Goal: Task Accomplishment & Management: Use online tool/utility

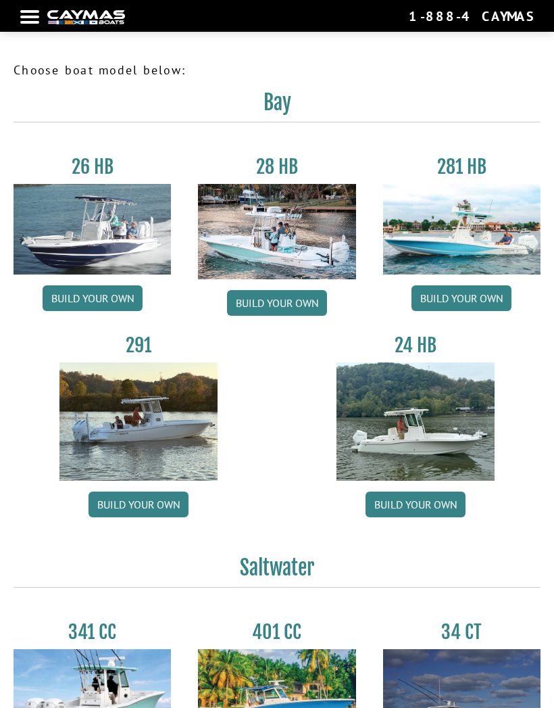
click at [33, 18] on div at bounding box center [29, 17] width 19 height 3
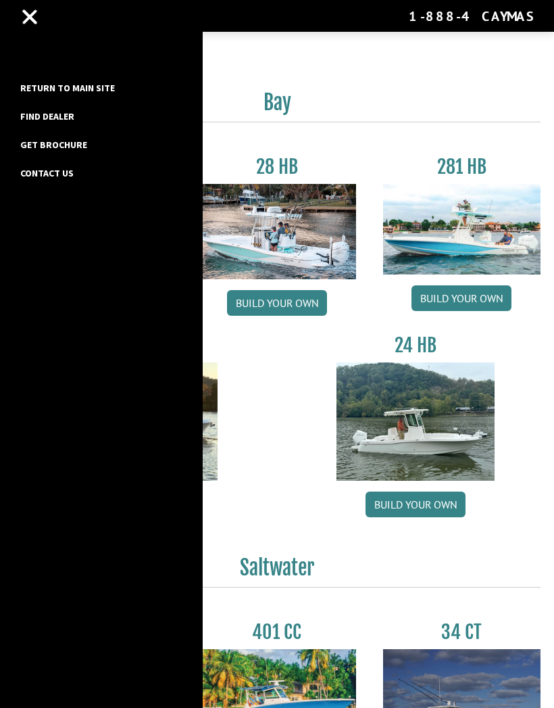
click at [107, 87] on link "Return to main site" at bounding box center [68, 88] width 108 height 18
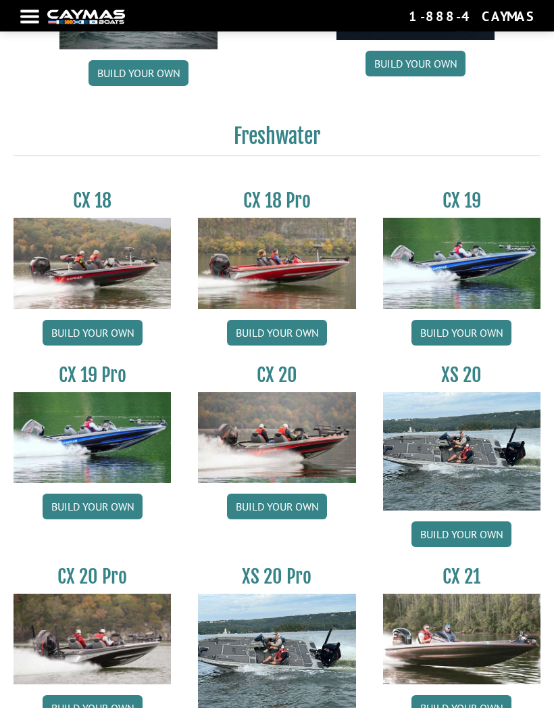
scroll to position [894, 0]
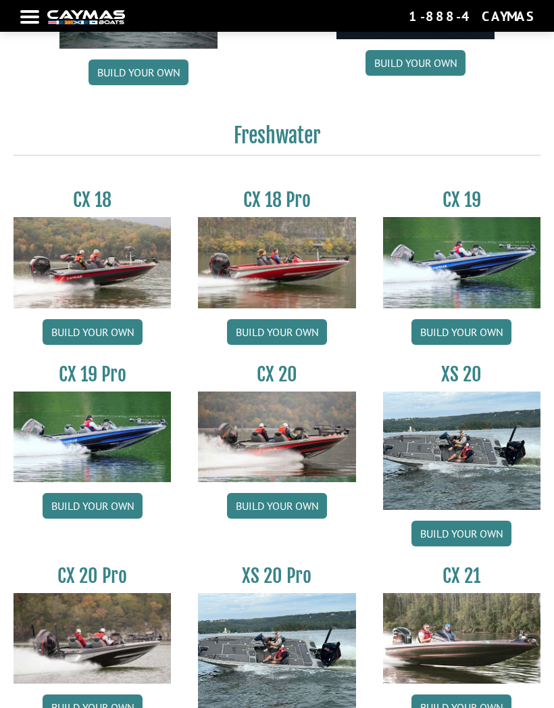
click at [98, 514] on link "Build your own" at bounding box center [93, 506] width 100 height 26
click at [95, 493] on link "Build your own" at bounding box center [93, 506] width 100 height 26
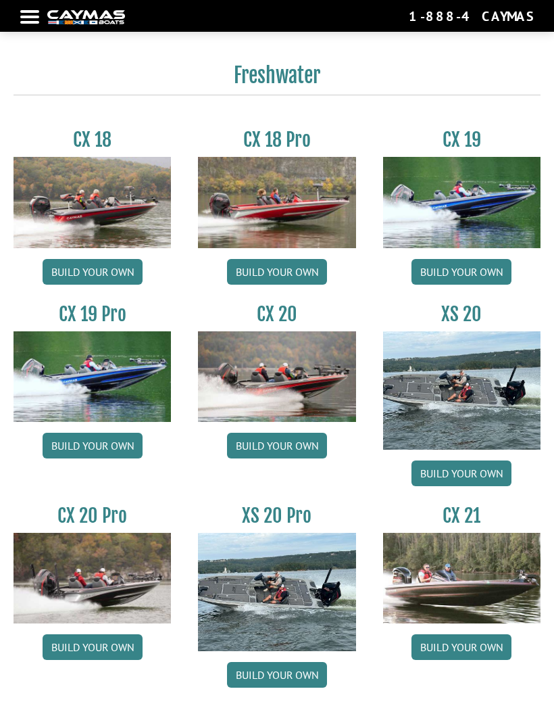
click at [95, 450] on link "Build your own" at bounding box center [93, 446] width 100 height 26
click at [97, 454] on link "Build your own" at bounding box center [93, 446] width 100 height 26
click at [98, 458] on link "Build your own" at bounding box center [93, 446] width 100 height 26
click at [100, 455] on link "Build your own" at bounding box center [93, 446] width 100 height 26
click at [99, 452] on link "Build your own" at bounding box center [93, 446] width 100 height 26
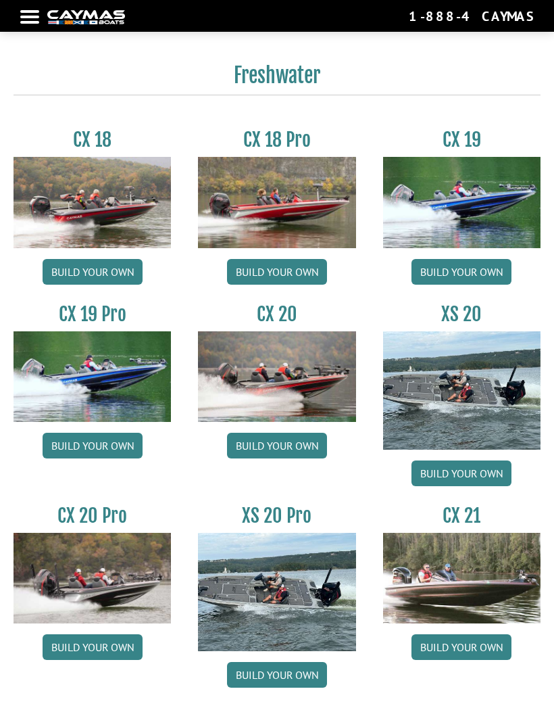
click at [106, 398] on img at bounding box center [93, 376] width 158 height 91
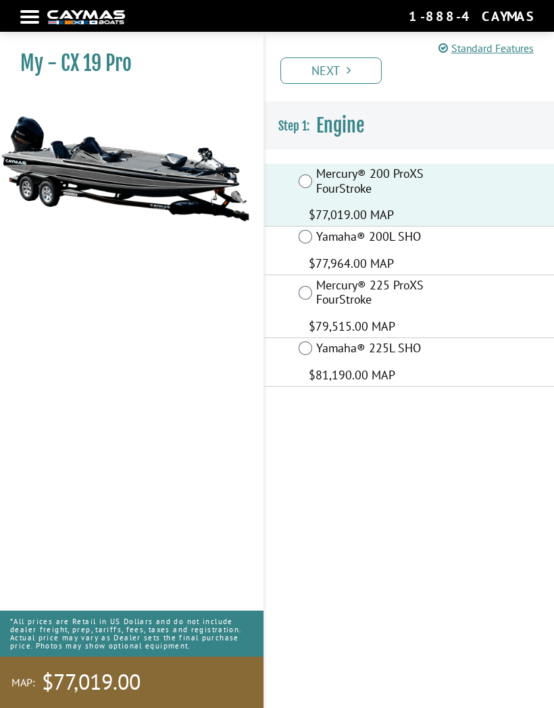
scroll to position [50, 0]
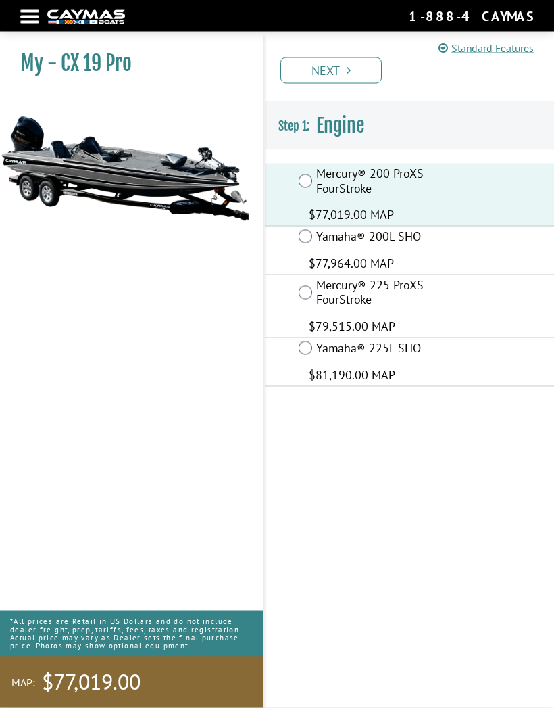
click at [276, 702] on div "My - CX 19 Pro" at bounding box center [276, 371] width 581 height 674
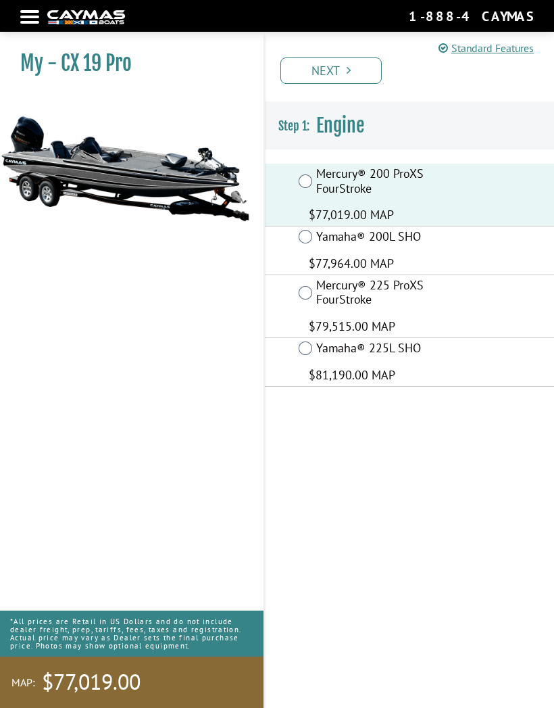
scroll to position [60, 0]
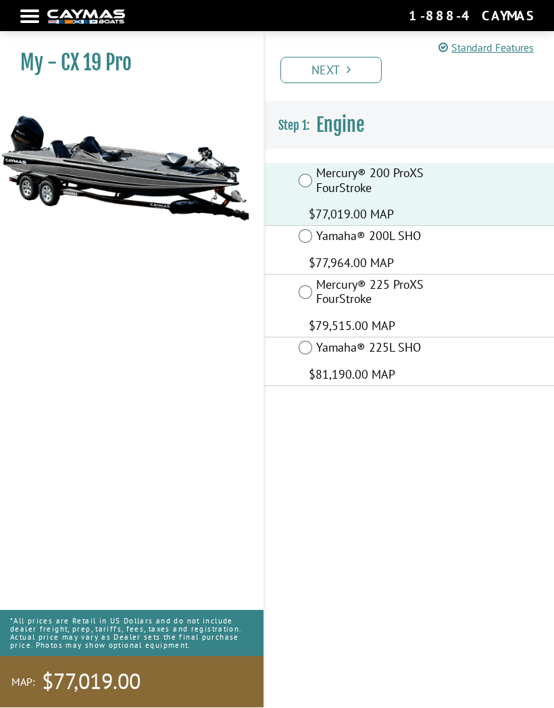
click at [339, 70] on link "Next" at bounding box center [331, 70] width 101 height 26
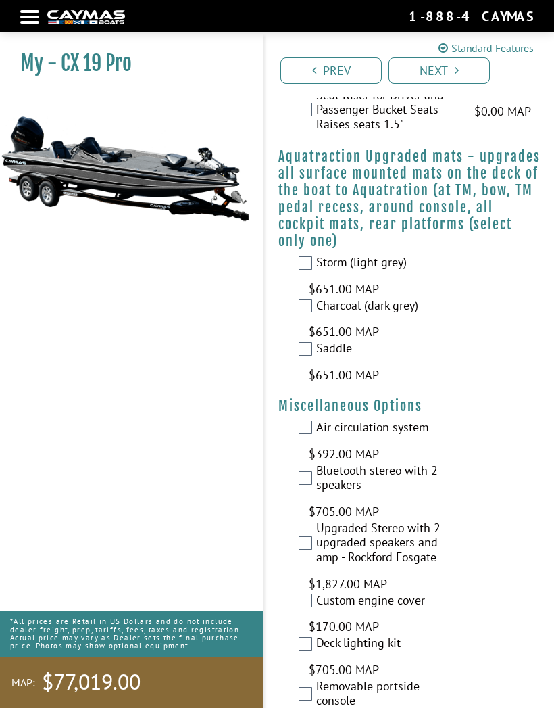
scroll to position [2771, 0]
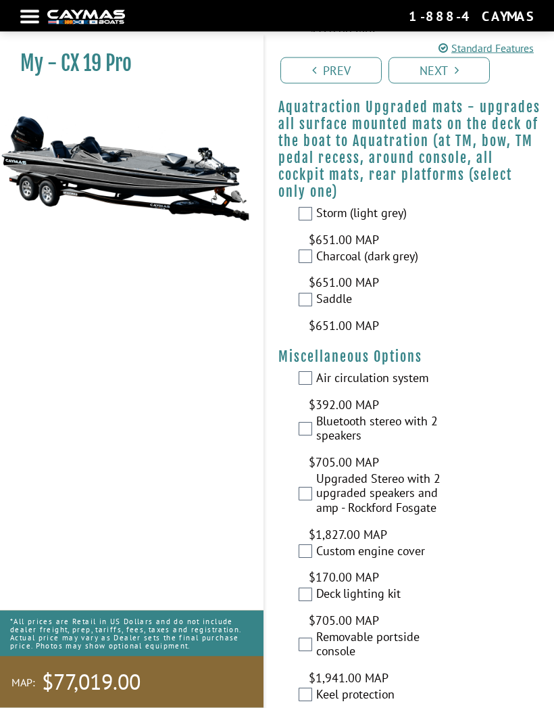
click at [180, 176] on img at bounding box center [125, 168] width 250 height 151
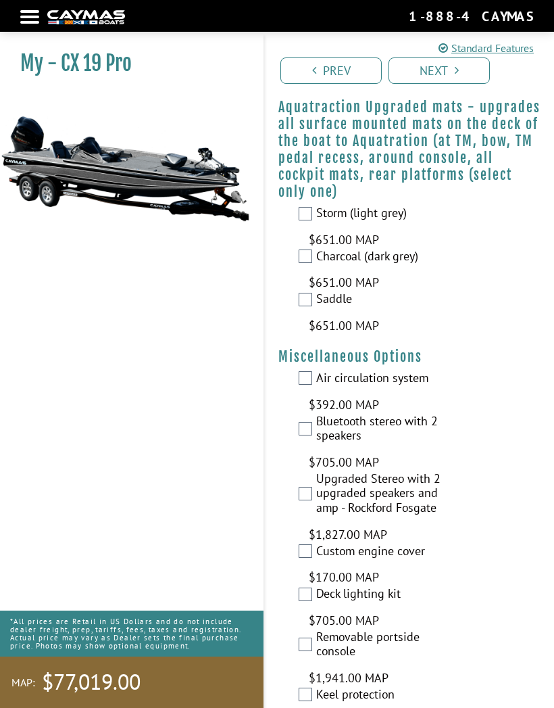
click at [429, 78] on link "Next" at bounding box center [439, 70] width 101 height 26
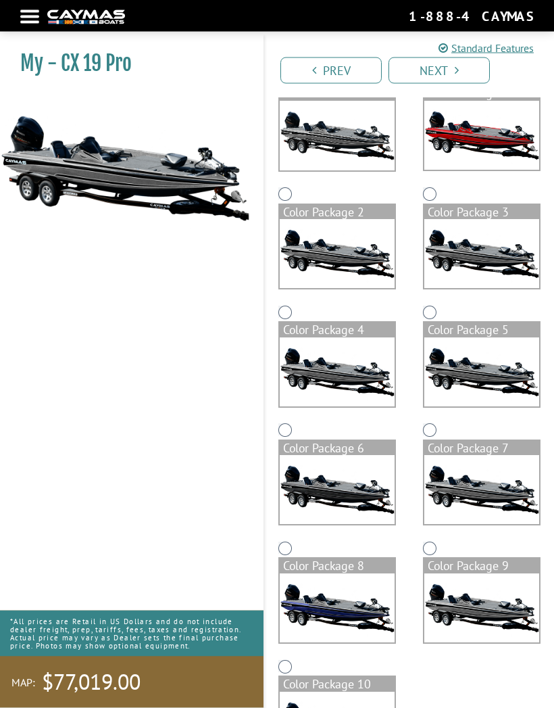
scroll to position [173, 0]
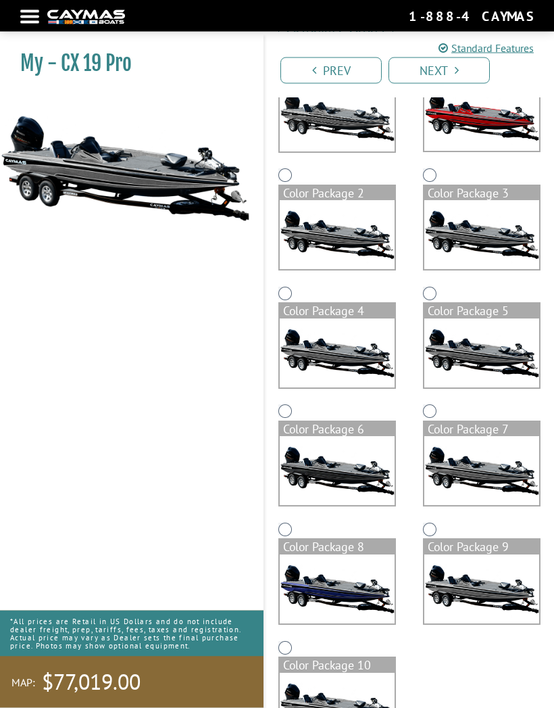
click at [341, 578] on img at bounding box center [337, 589] width 115 height 69
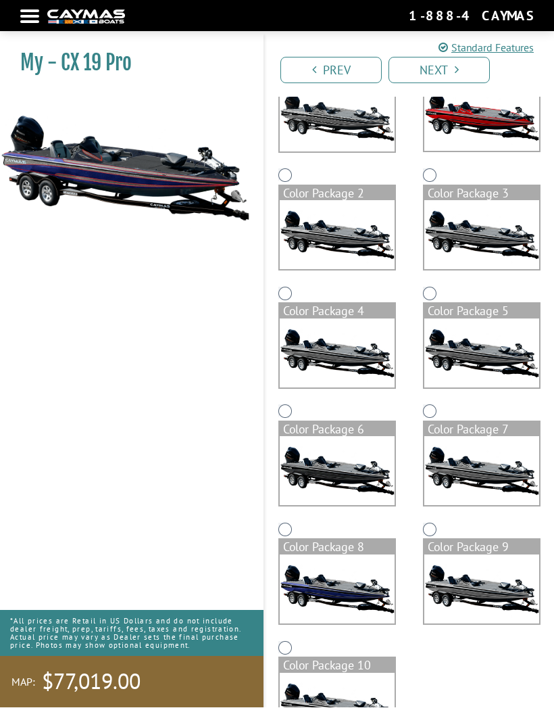
click at [439, 82] on link "Next" at bounding box center [439, 70] width 101 height 26
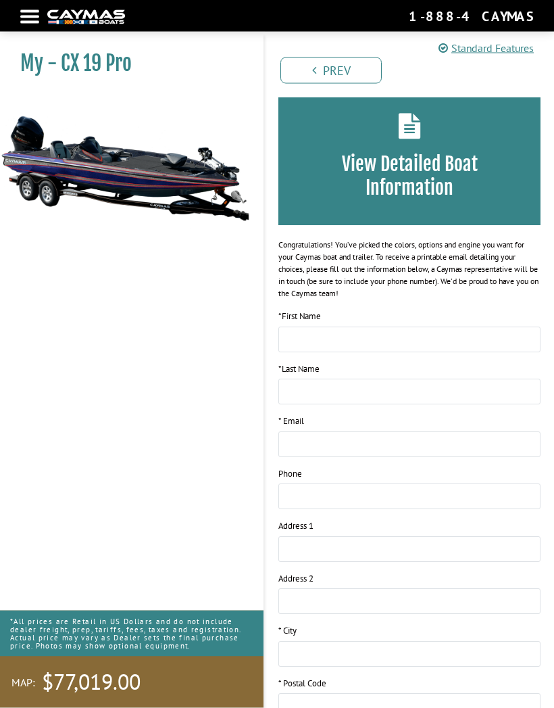
scroll to position [0, 0]
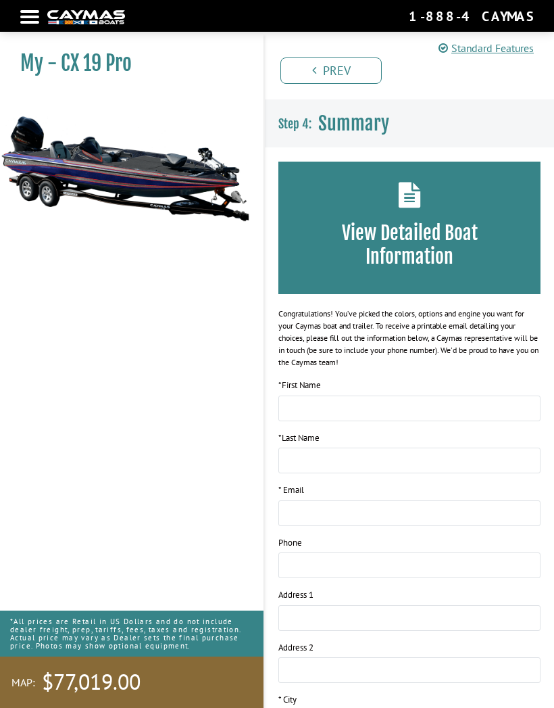
click at [413, 193] on icon at bounding box center [410, 195] width 22 height 26
click at [416, 214] on div "View Detailed Boat Information" at bounding box center [410, 228] width 262 height 132
click at [420, 256] on h3 "View Detailed Boat Information" at bounding box center [410, 244] width 222 height 47
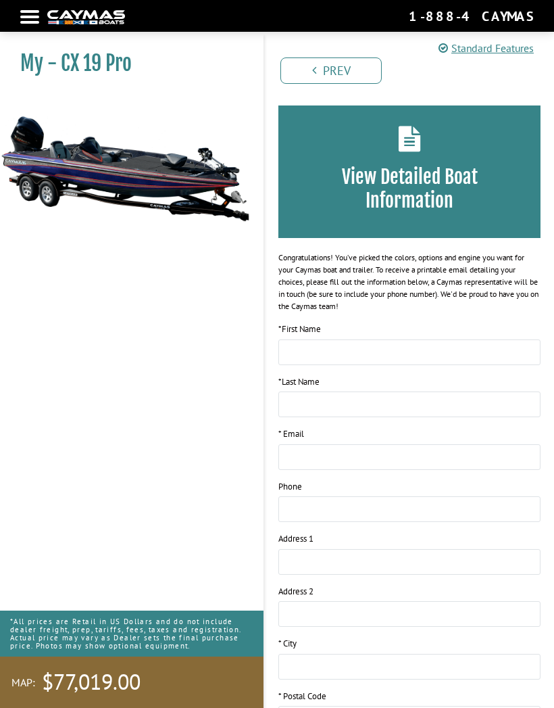
scroll to position [60, 0]
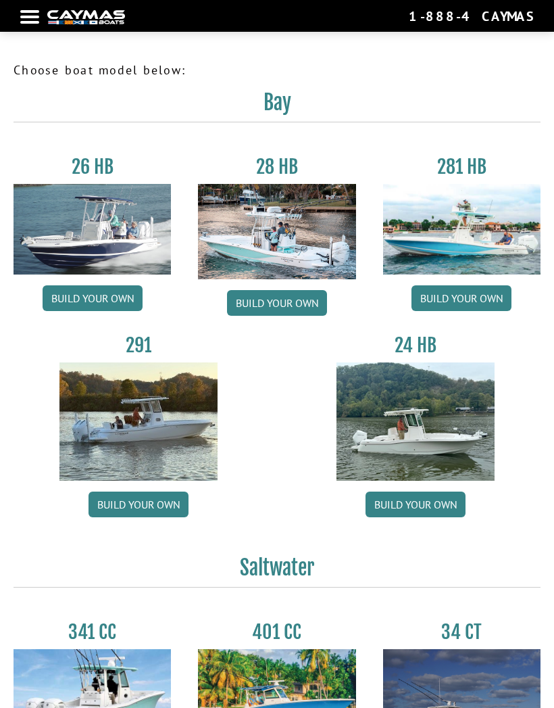
scroll to position [954, 0]
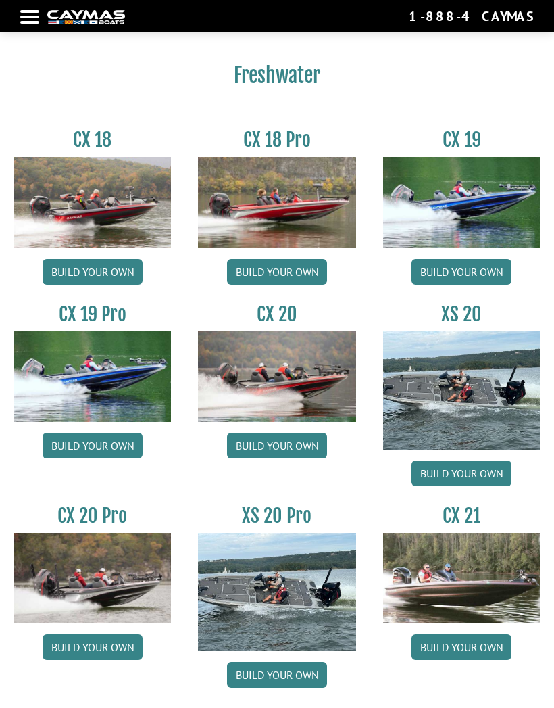
click at [106, 450] on link "Build your own" at bounding box center [93, 446] width 100 height 26
